Goal: Information Seeking & Learning: Learn about a topic

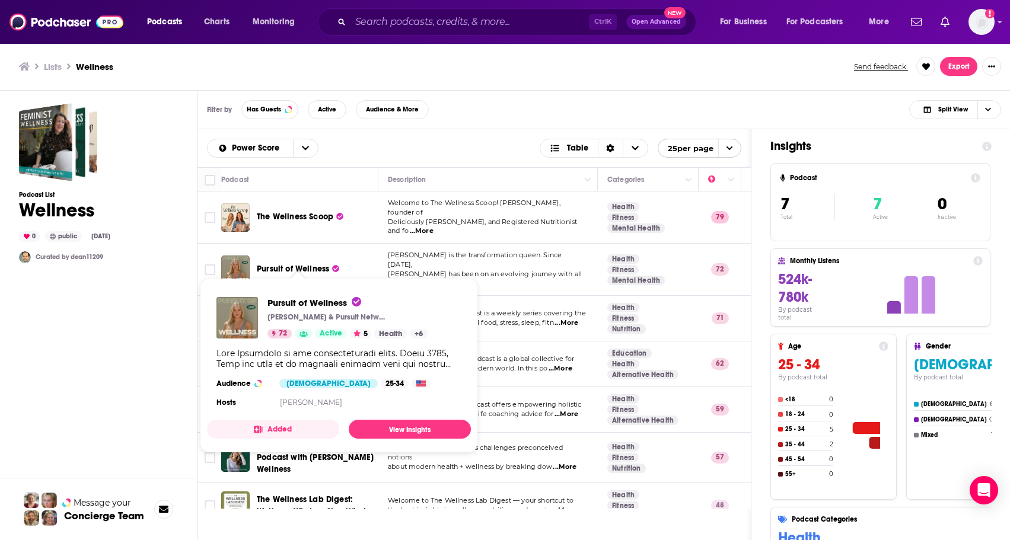
click at [313, 264] on span "Pursuit of Wellness" at bounding box center [293, 269] width 72 height 10
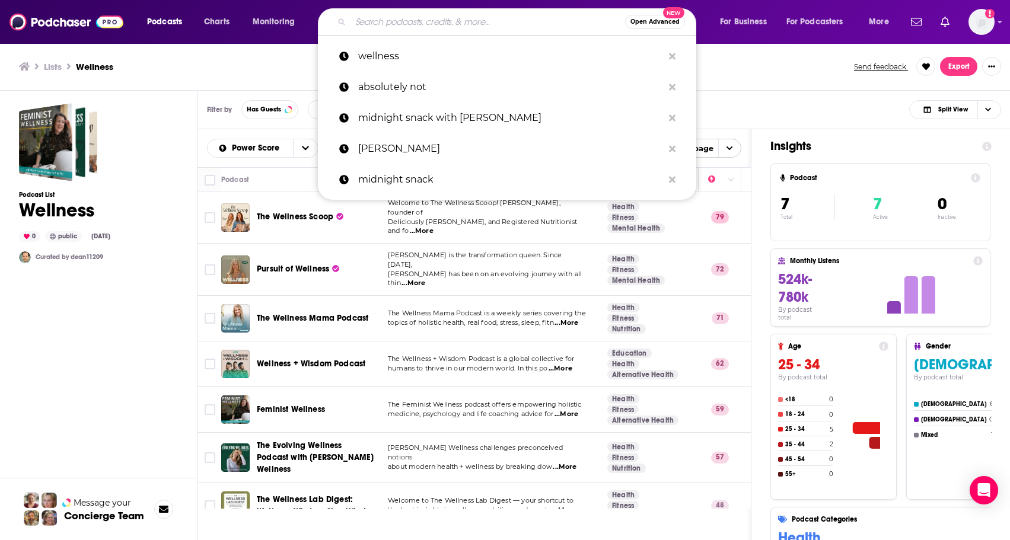
click at [454, 21] on input "Search podcasts, credits, & more..." at bounding box center [487, 21] width 275 height 19
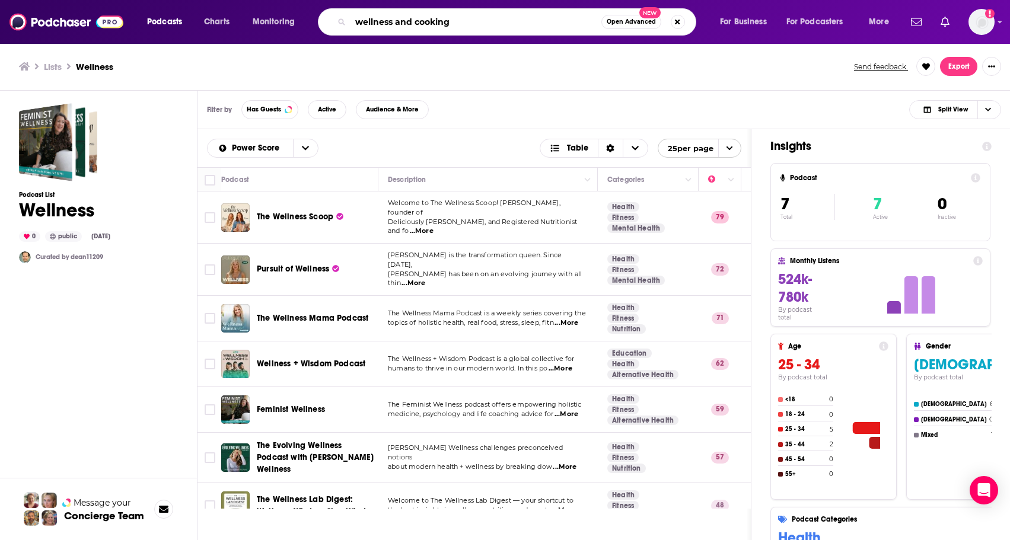
type input "wellness and cooking"
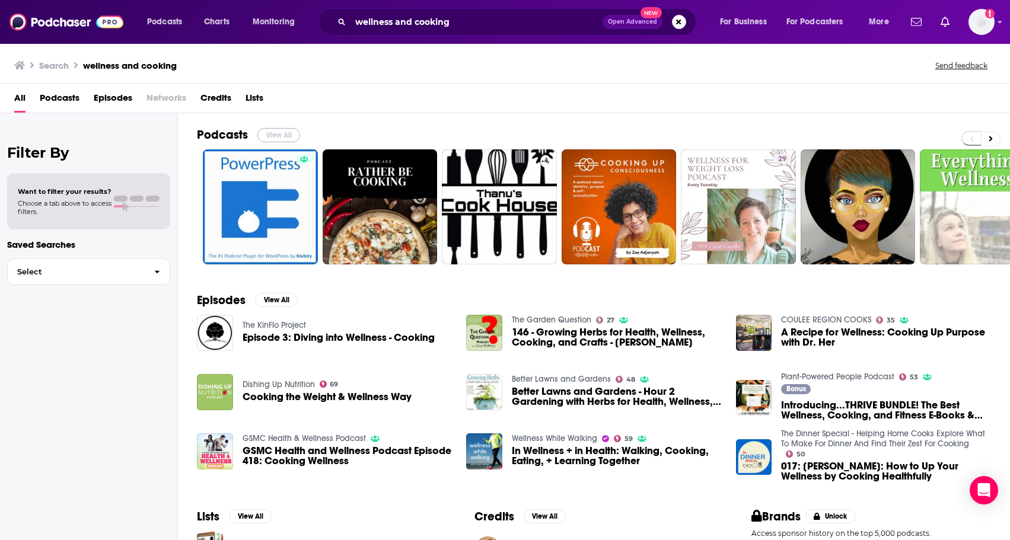
click at [273, 131] on button "View All" at bounding box center [278, 135] width 43 height 14
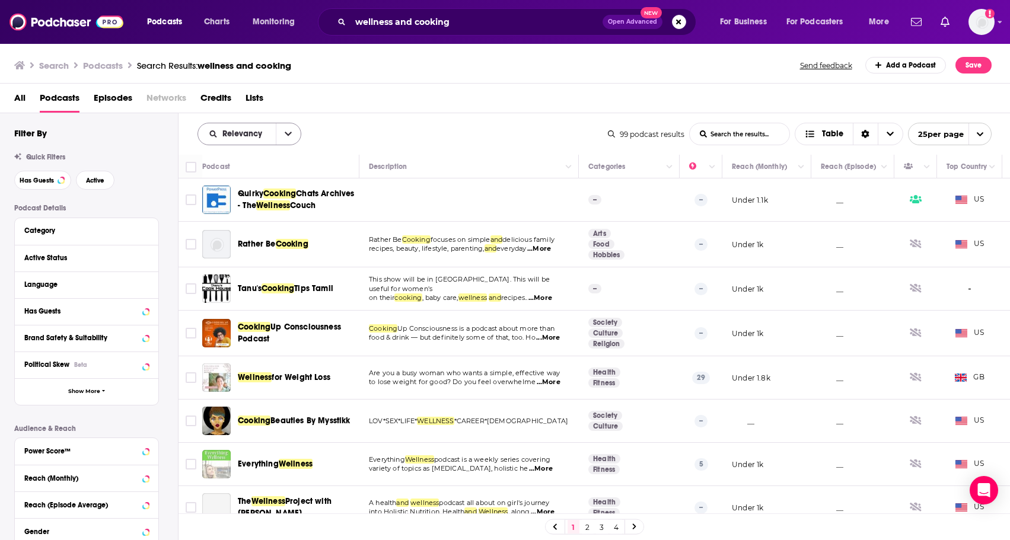
click at [292, 133] on button "open menu" at bounding box center [288, 133] width 25 height 21
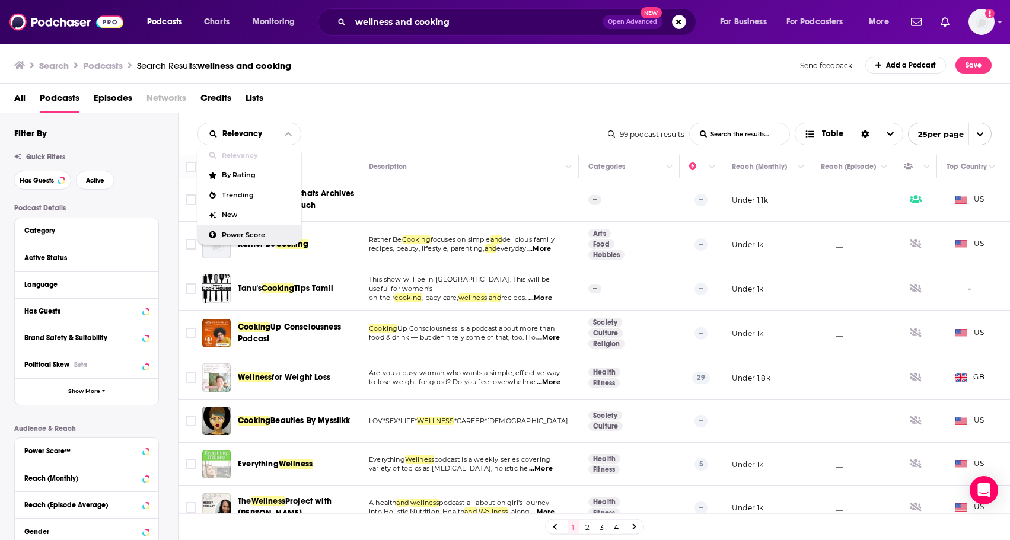
click at [256, 238] on span "Power Score" at bounding box center [257, 235] width 70 height 7
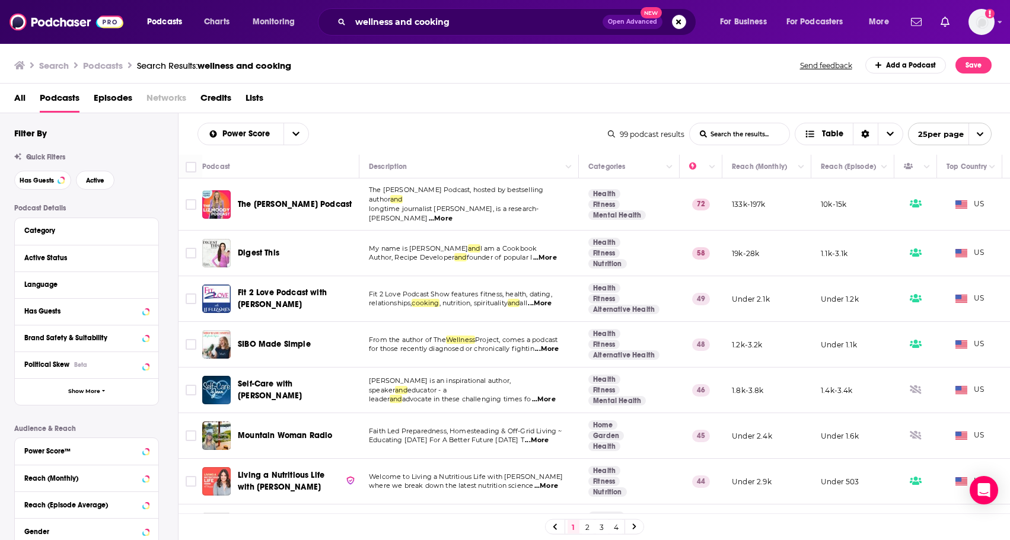
click at [452, 214] on span "...More" at bounding box center [441, 218] width 24 height 9
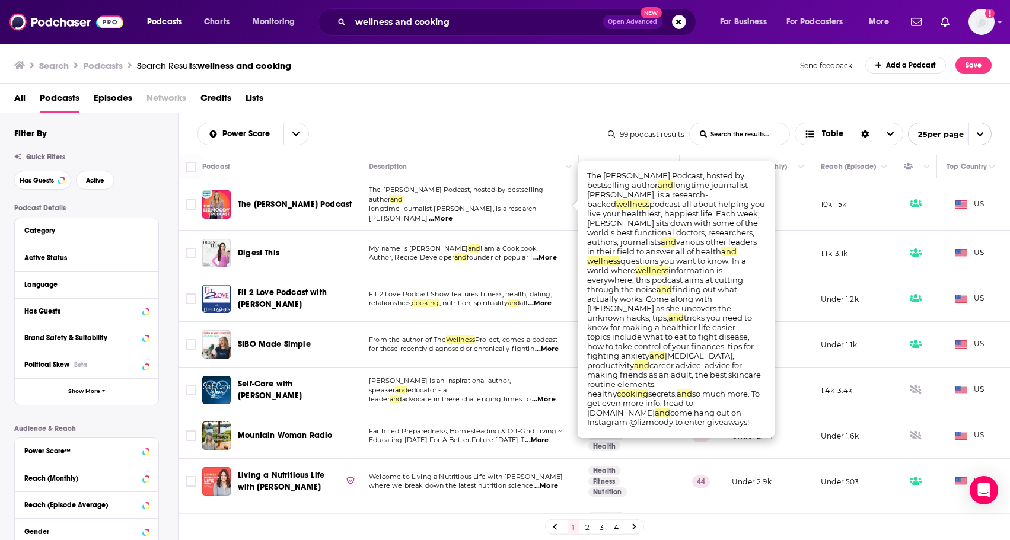
click at [293, 199] on span "The [PERSON_NAME] Podcast" at bounding box center [295, 204] width 114 height 10
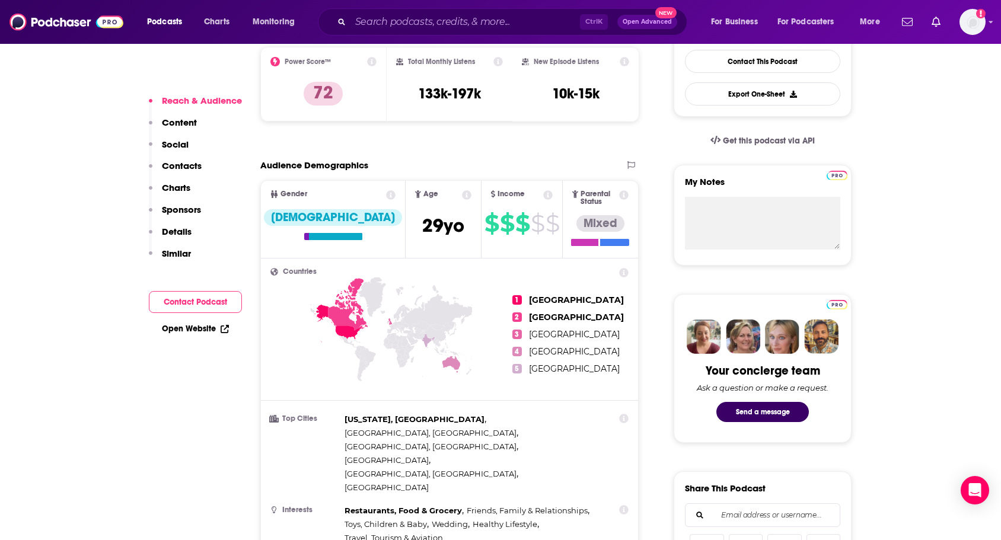
scroll to position [593, 0]
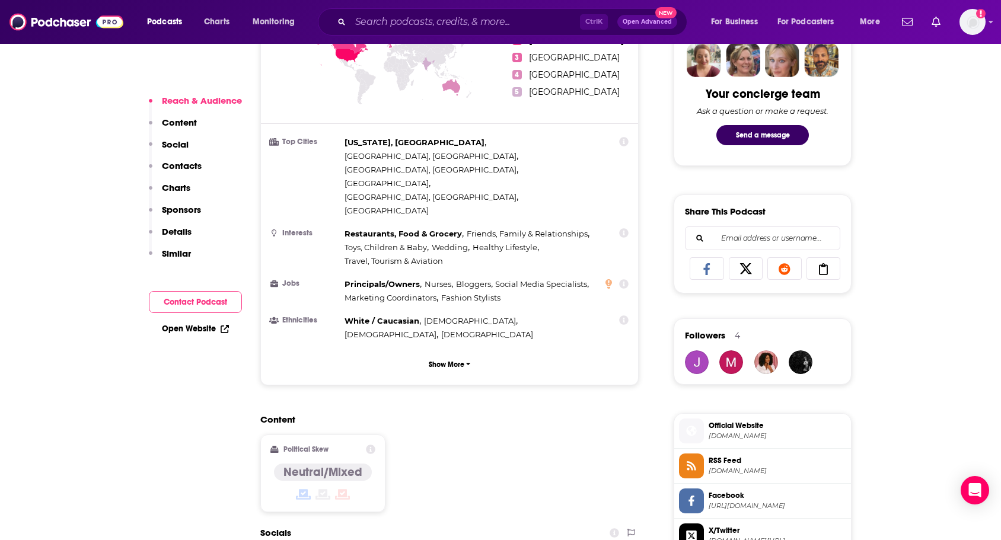
click at [193, 325] on link "Open Website" at bounding box center [195, 329] width 67 height 10
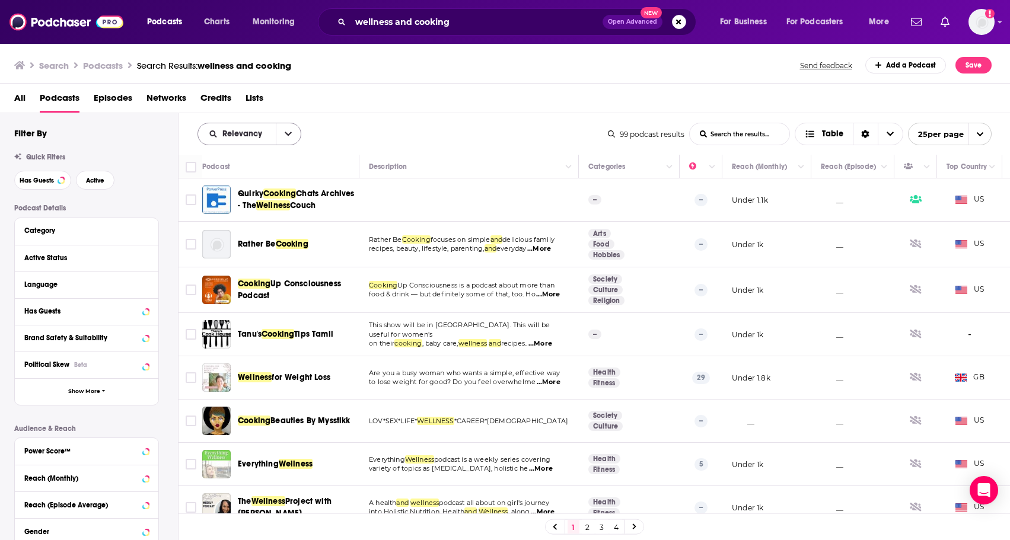
click at [286, 138] on icon "open menu" at bounding box center [288, 134] width 7 height 8
click at [251, 234] on span "Power Score" at bounding box center [257, 235] width 70 height 7
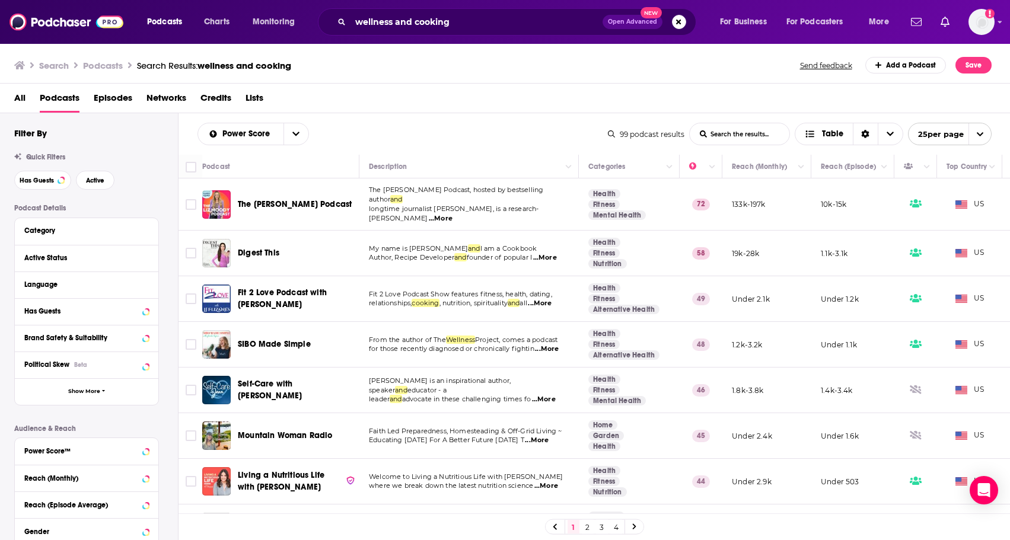
click at [267, 248] on span "Digest This" at bounding box center [259, 253] width 42 height 10
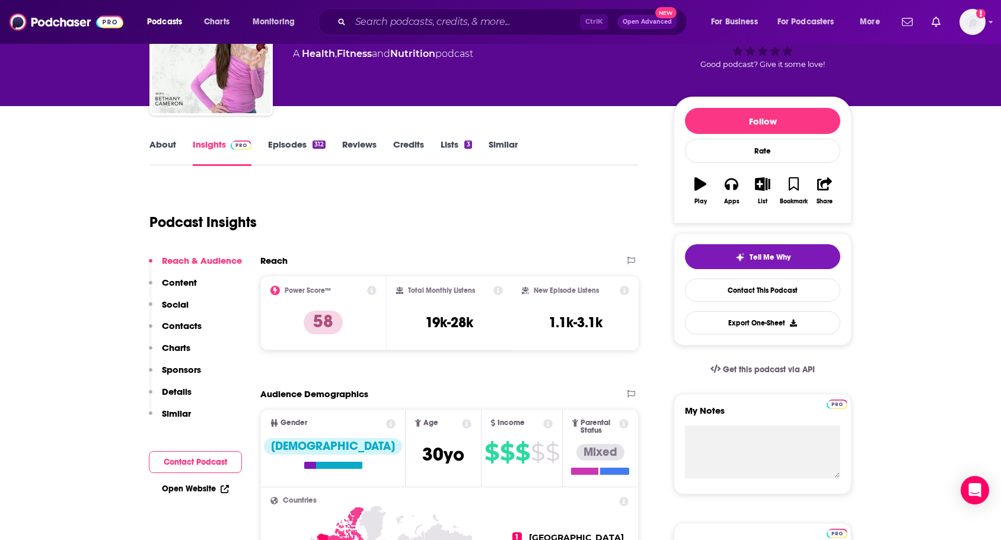
scroll to position [178, 0]
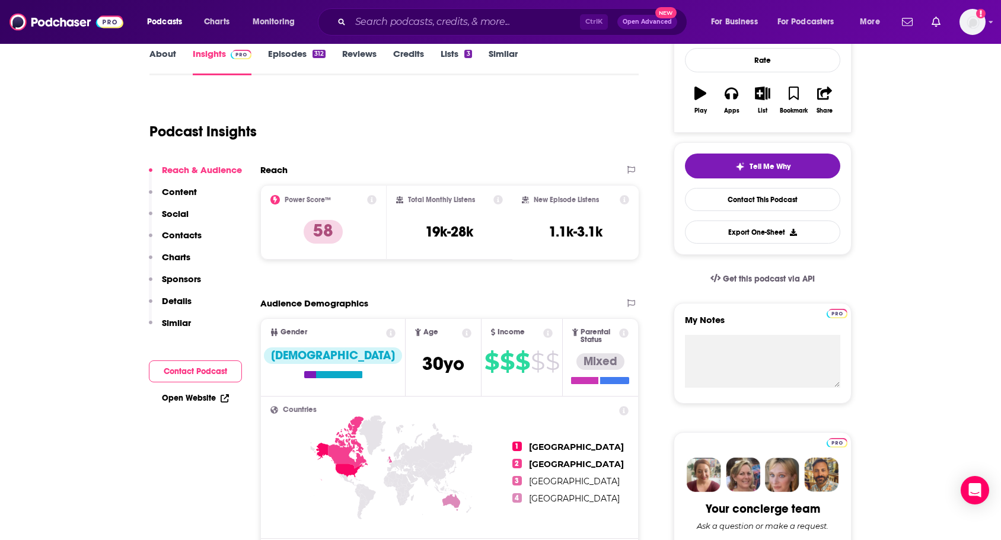
click at [174, 215] on p "Social" at bounding box center [175, 213] width 27 height 11
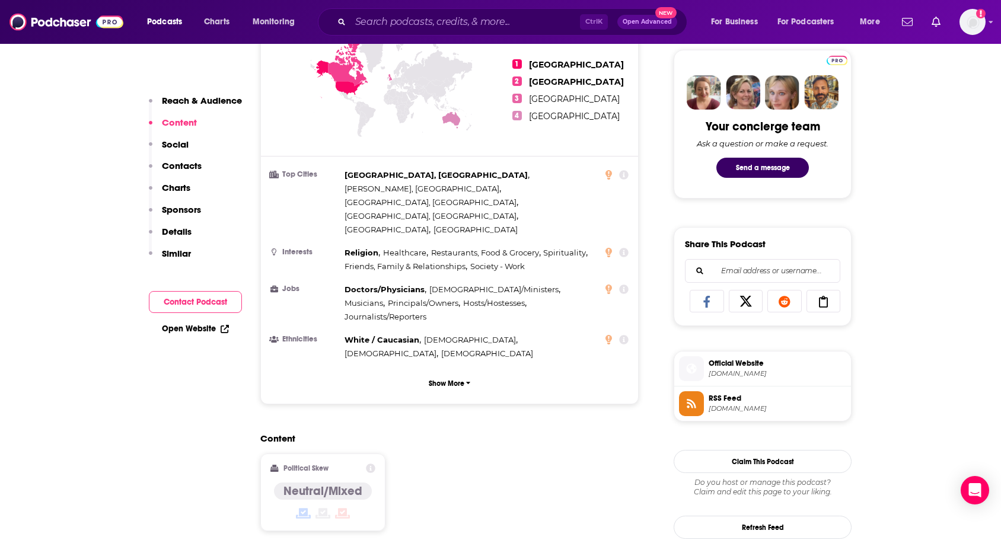
scroll to position [415, 0]
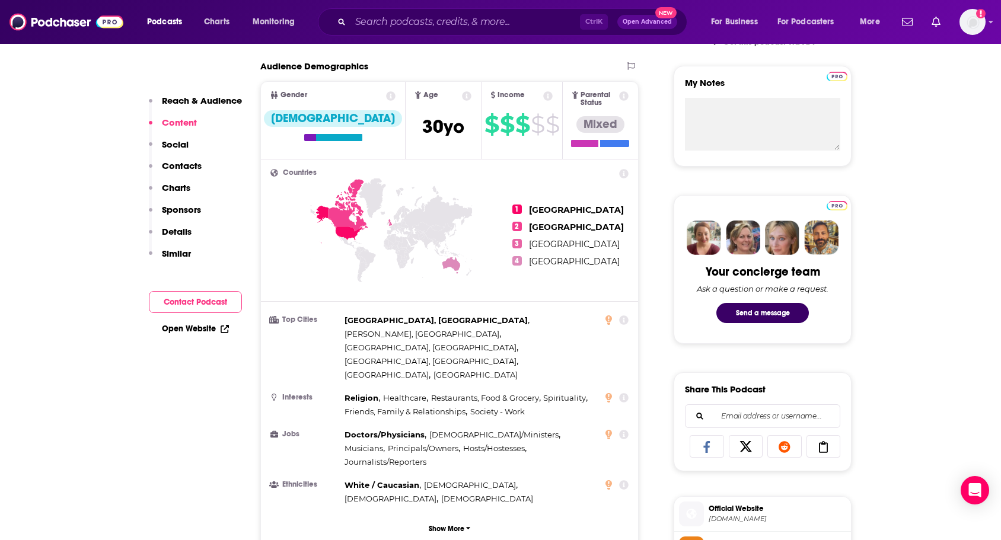
click at [167, 332] on link "Open Website" at bounding box center [195, 329] width 67 height 10
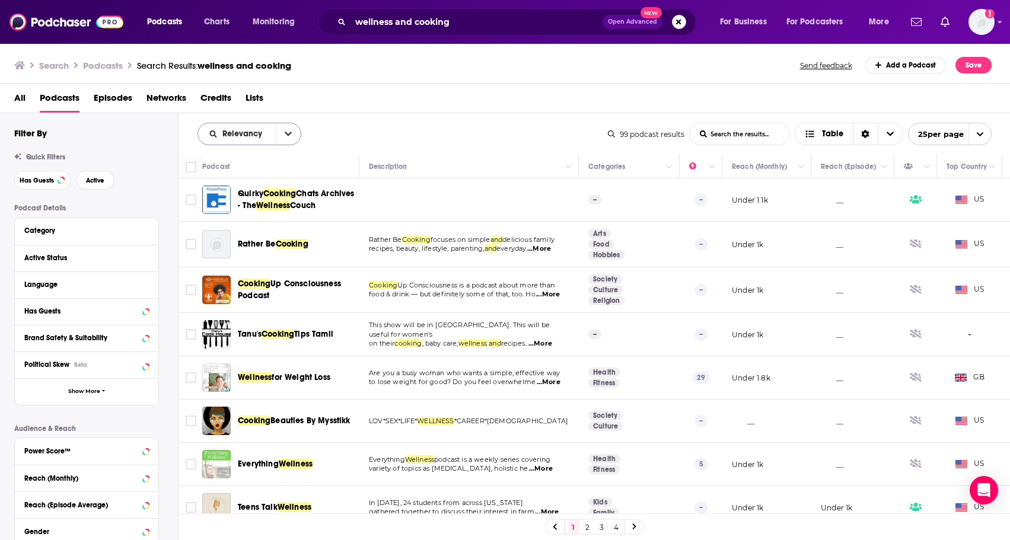
click at [288, 130] on icon "open menu" at bounding box center [288, 134] width 7 height 8
click at [263, 232] on span "Power Score" at bounding box center [257, 235] width 70 height 7
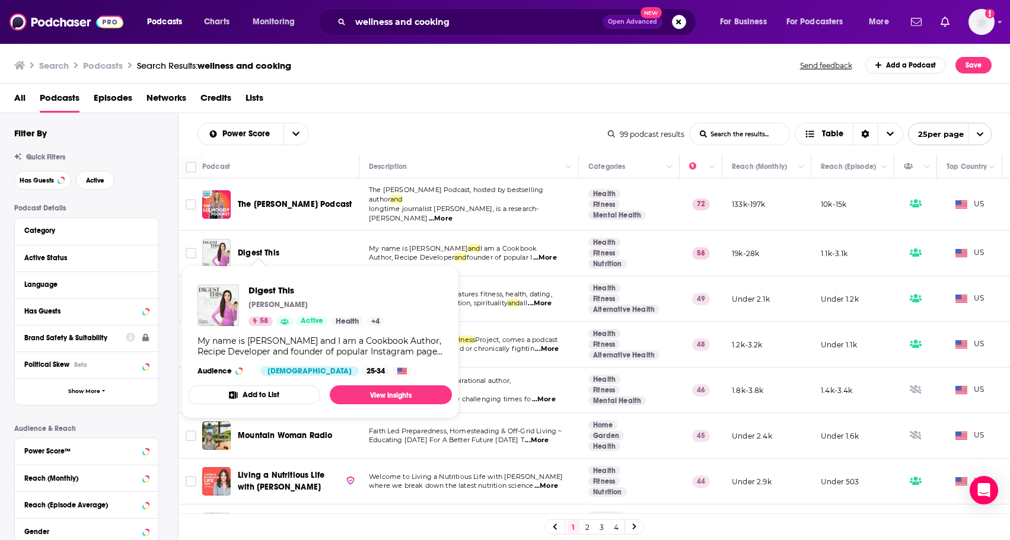
click at [259, 248] on span "Digest This" at bounding box center [259, 253] width 42 height 10
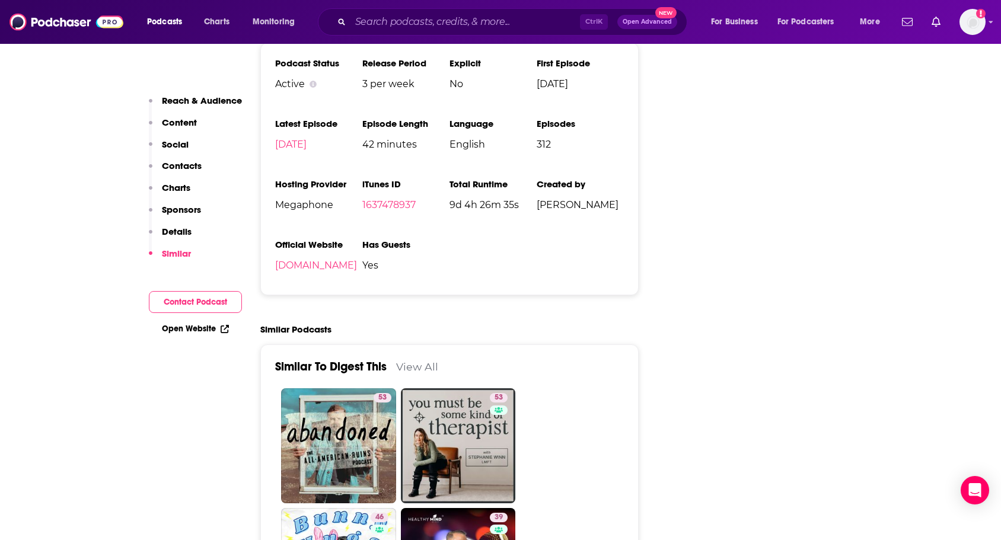
scroll to position [2075, 0]
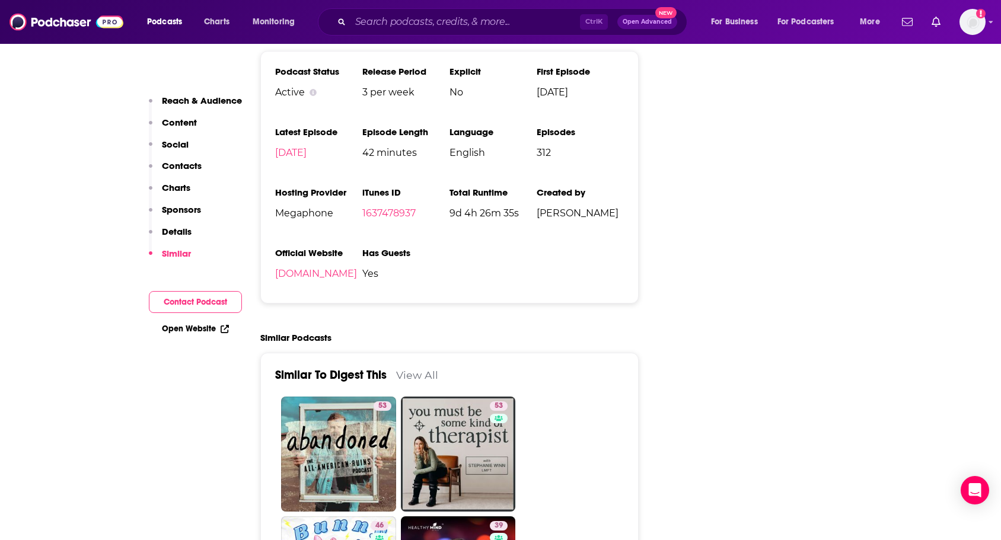
click at [425, 369] on link "View All" at bounding box center [417, 375] width 42 height 12
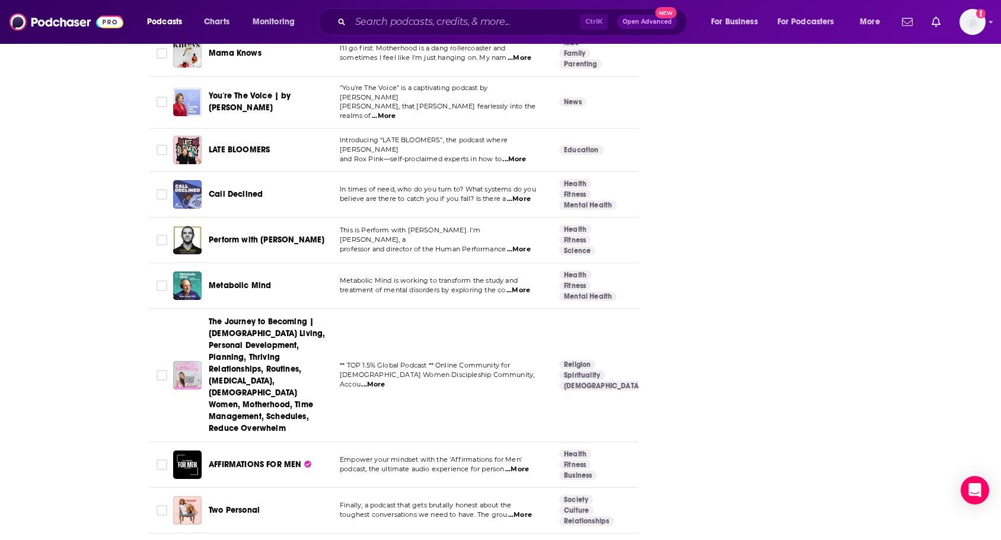
scroll to position [1364, 0]
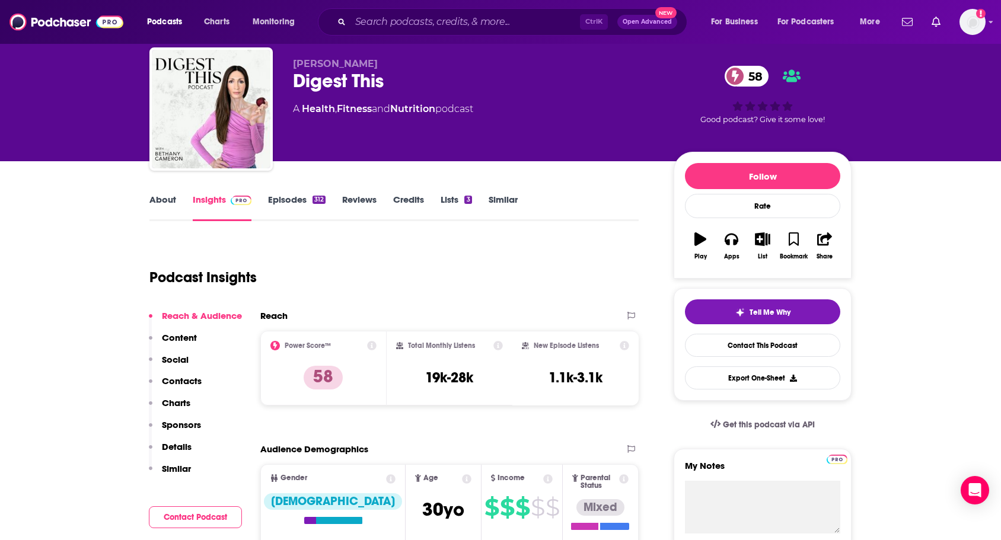
scroll to position [59, 0]
